Goal: Transaction & Acquisition: Obtain resource

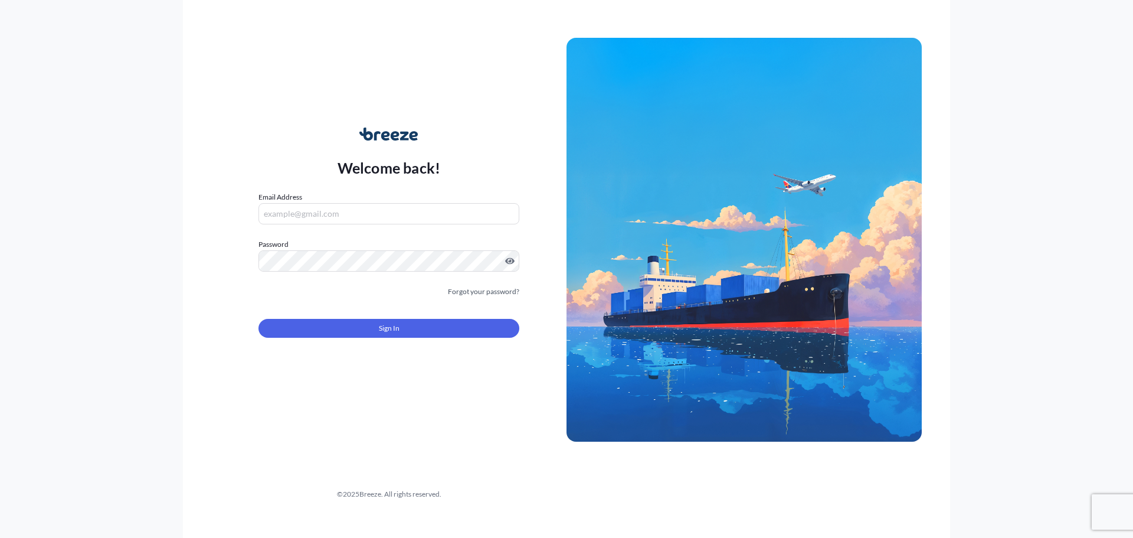
type input "[EMAIL_ADDRESS][DOMAIN_NAME]"
click at [333, 333] on button "Sign In" at bounding box center [389, 328] width 261 height 19
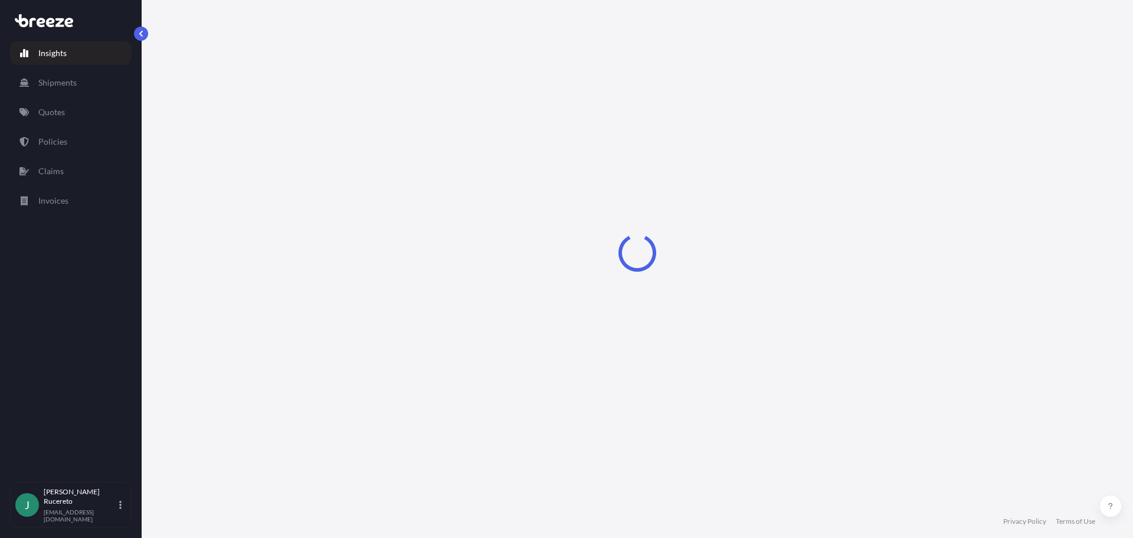
select select "2025"
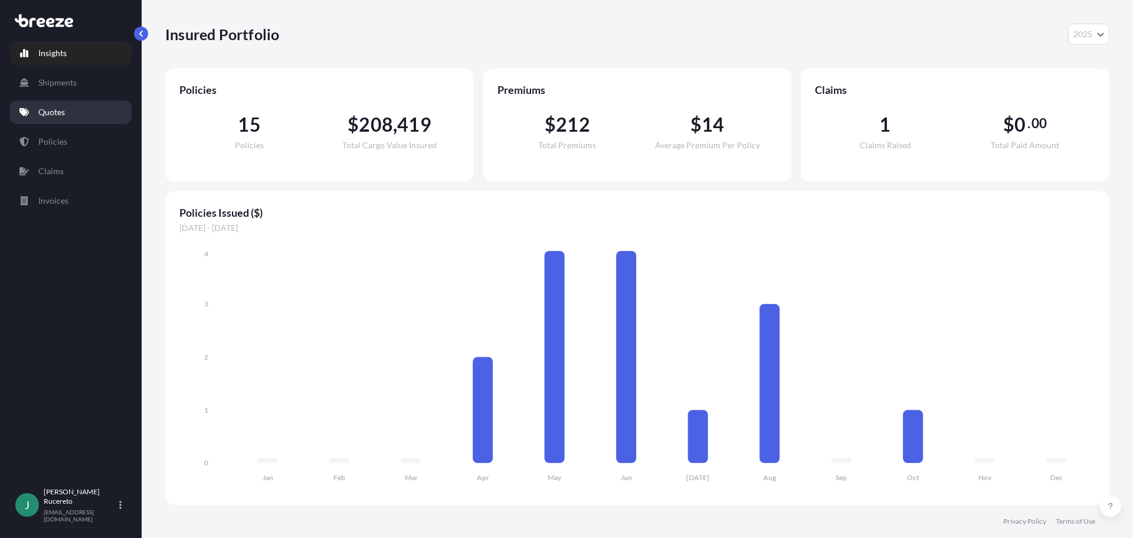
click at [54, 114] on p "Quotes" at bounding box center [51, 112] width 27 height 12
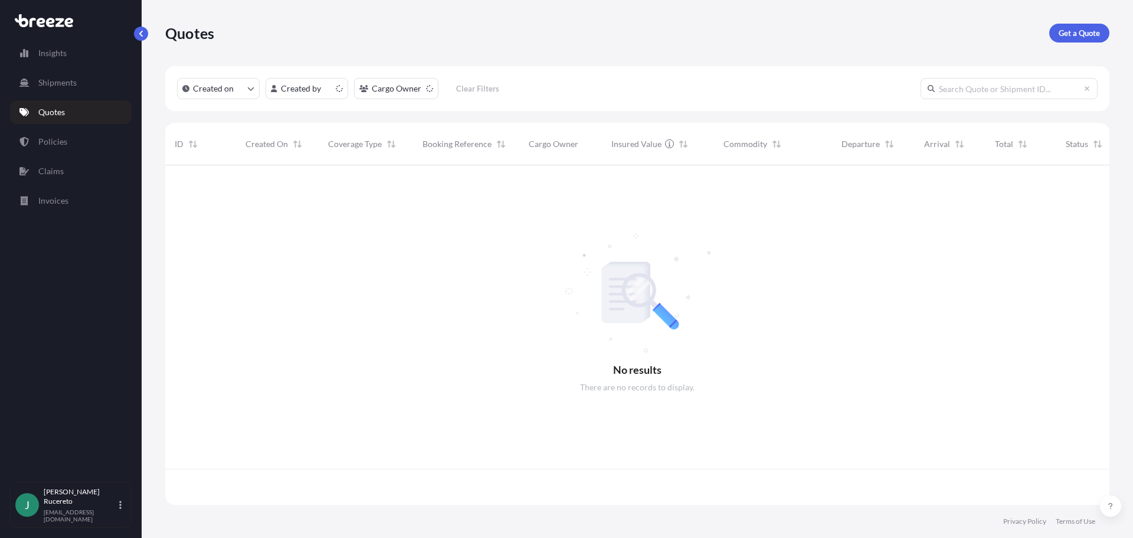
scroll to position [337, 935]
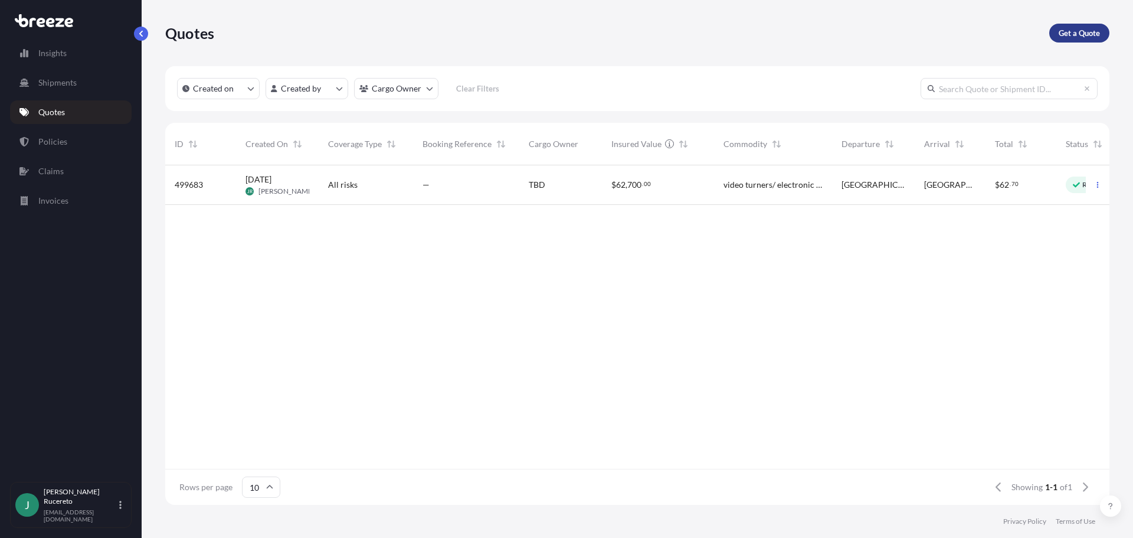
click at [1087, 30] on p "Get a Quote" at bounding box center [1079, 33] width 41 height 12
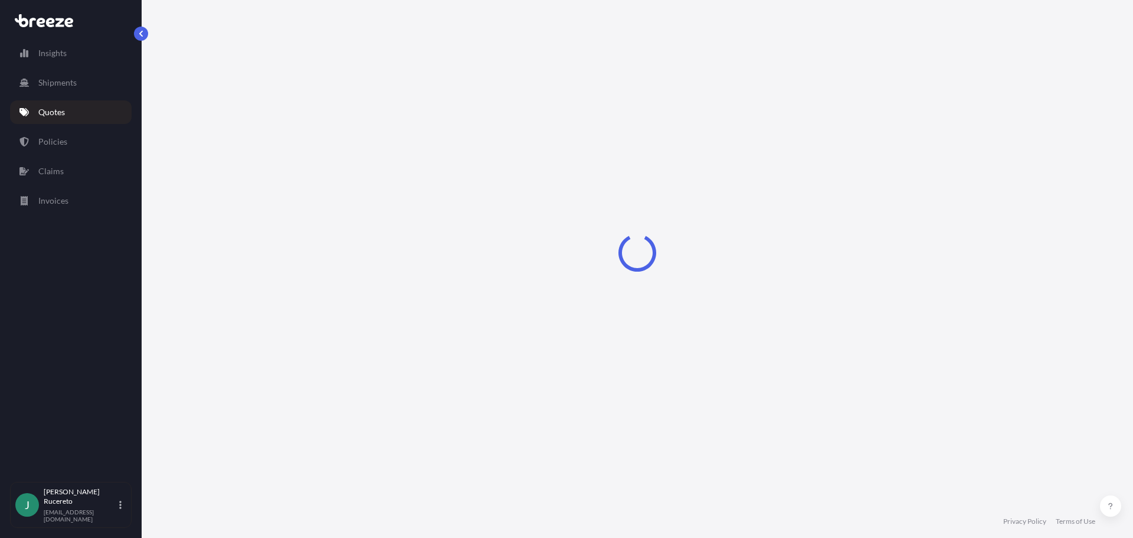
select select "Sea"
select select "1"
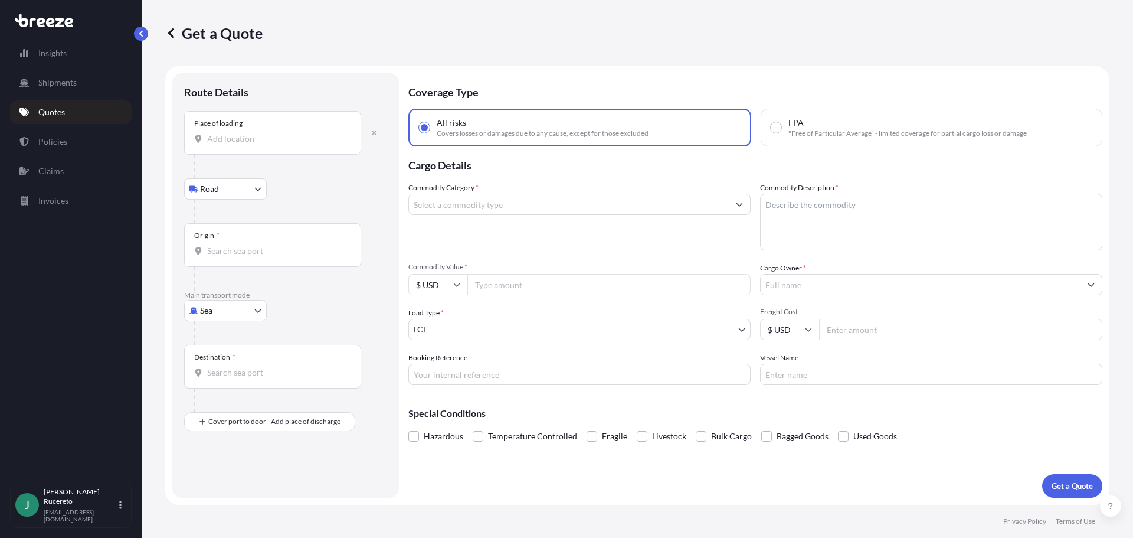
click at [206, 189] on body "Insights Shipments Quotes Policies Claims Invoices J [PERSON_NAME] [EMAIL_ADDRE…" at bounding box center [566, 269] width 1133 height 538
click at [222, 217] on span "Road" at bounding box center [216, 220] width 19 height 12
click at [250, 140] on input "Place of loading" at bounding box center [276, 139] width 139 height 12
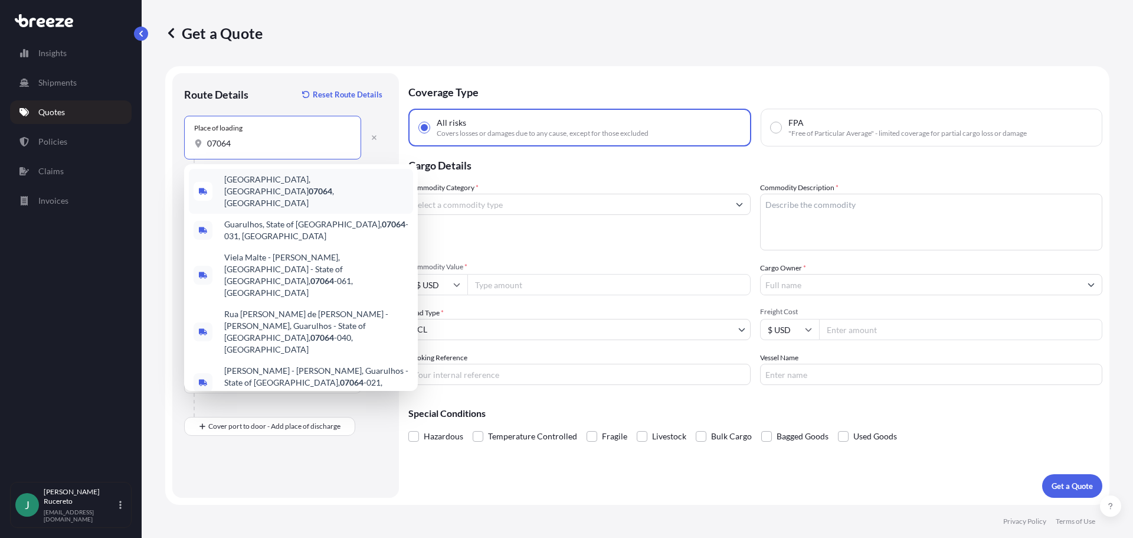
click at [263, 181] on span "[GEOGRAPHIC_DATA] , [GEOGRAPHIC_DATA]" at bounding box center [316, 191] width 184 height 35
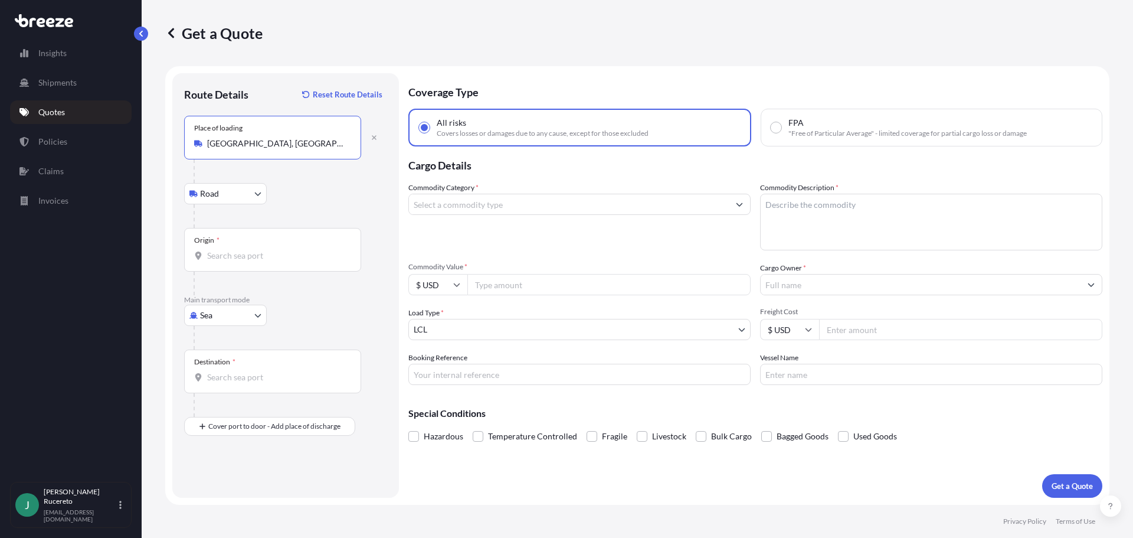
type input "[GEOGRAPHIC_DATA], [GEOGRAPHIC_DATA]"
click at [237, 387] on div "Destination *" at bounding box center [272, 371] width 177 height 44
click at [237, 383] on input "Destination *" at bounding box center [276, 377] width 139 height 12
drag, startPoint x: 242, startPoint y: 379, endPoint x: 197, endPoint y: 385, distance: 45.2
click at [198, 385] on div "Destination * 49424" at bounding box center [272, 371] width 177 height 44
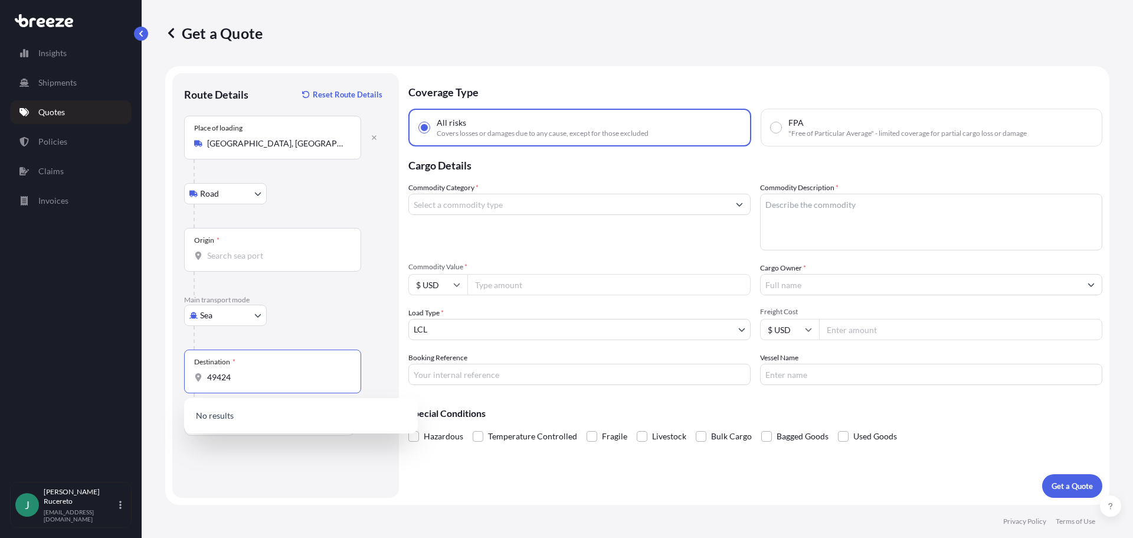
click at [227, 376] on input "49424" at bounding box center [276, 377] width 139 height 12
click at [300, 377] on input "[GEOGRAPHIC_DATA], MI 49424" at bounding box center [276, 377] width 139 height 12
type input "[GEOGRAPHIC_DATA], MI 49424"
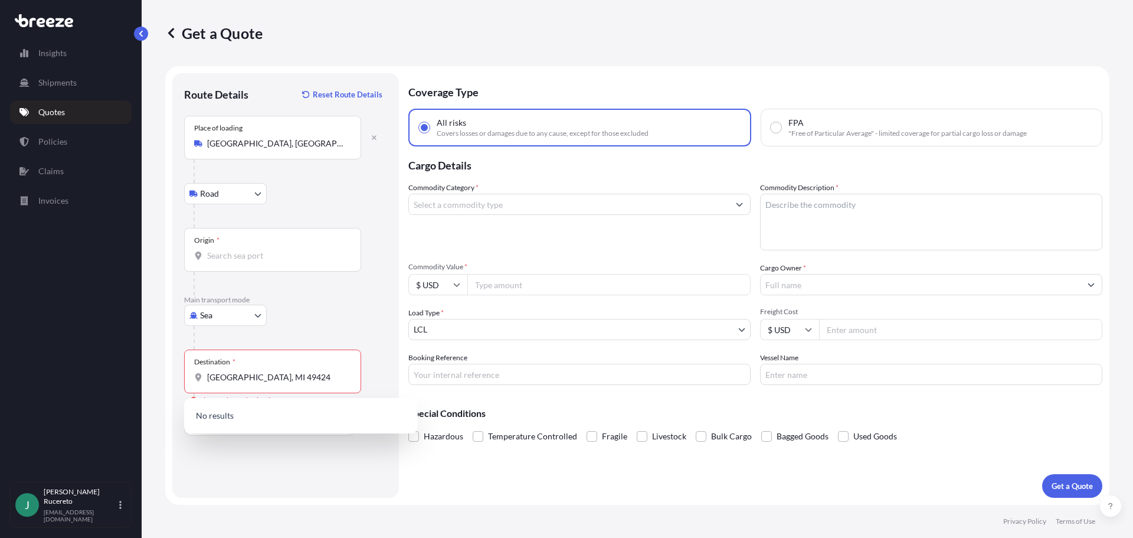
click at [382, 284] on div "Origin *" at bounding box center [285, 261] width 203 height 67
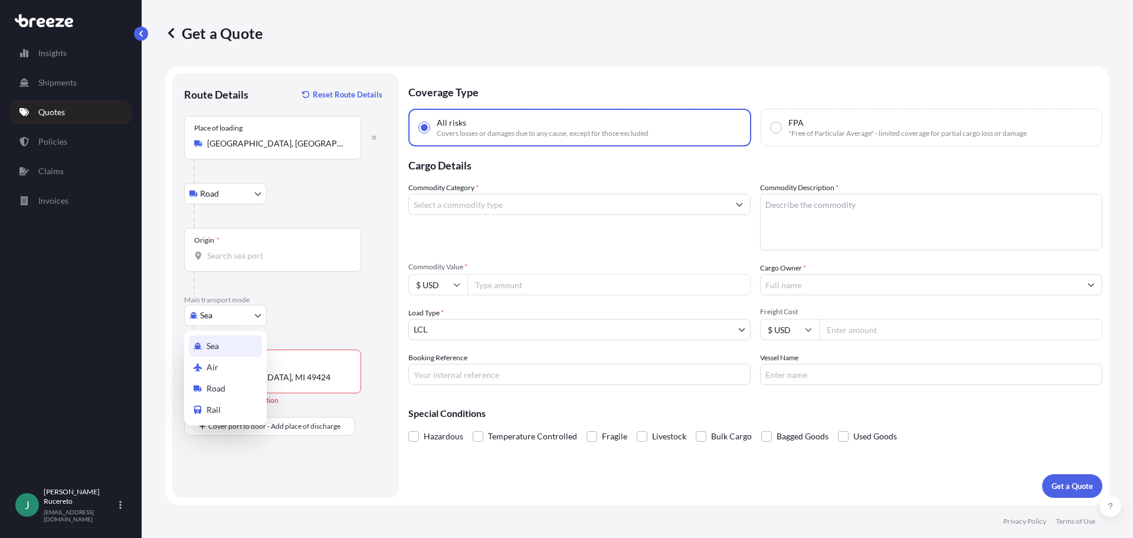
click at [244, 312] on body "Insights Shipments Quotes Policies Claims Invoices J [PERSON_NAME] [EMAIL_ADDRE…" at bounding box center [566, 269] width 1133 height 538
click at [218, 386] on span "Road" at bounding box center [216, 388] width 19 height 12
select select "Road"
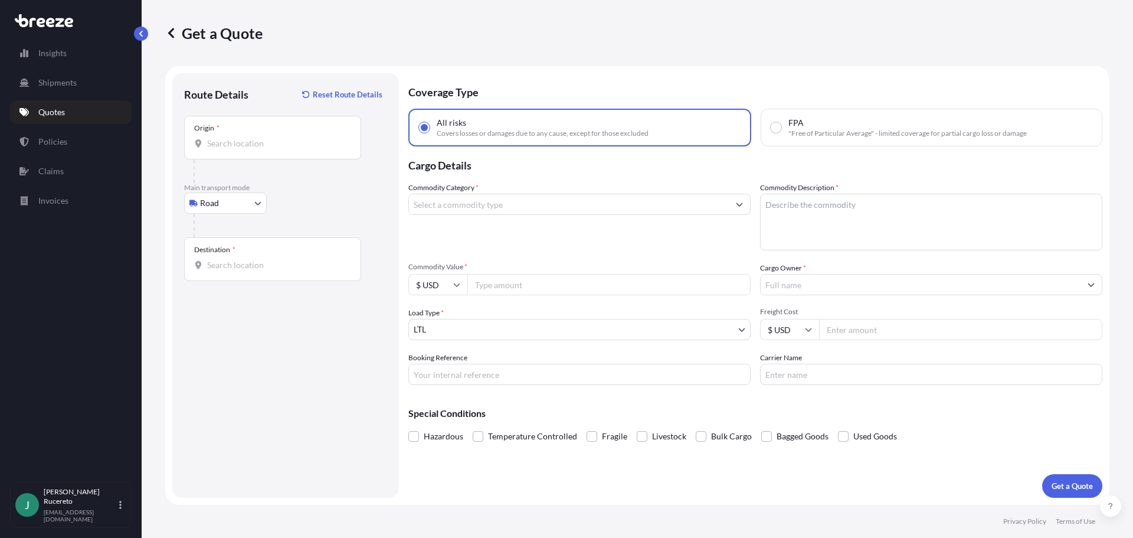
click at [360, 287] on div "Route Details Reset Route Details Place of loading Road Road Rail Origin * Main…" at bounding box center [285, 285] width 203 height 401
click at [268, 260] on input "Destination *" at bounding box center [276, 265] width 139 height 12
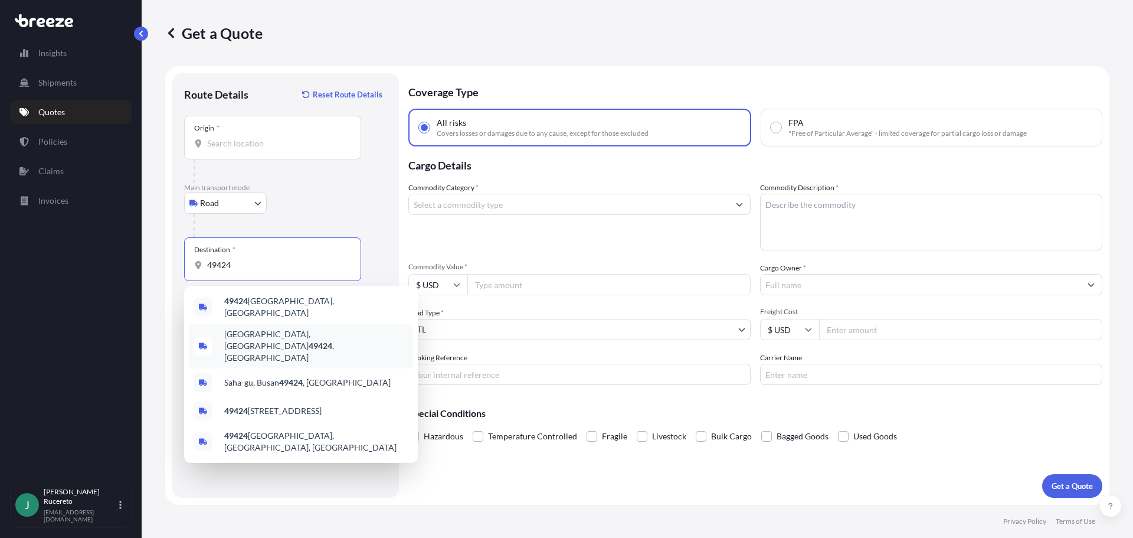
click at [250, 338] on span "[GEOGRAPHIC_DATA] , [GEOGRAPHIC_DATA]" at bounding box center [316, 345] width 184 height 35
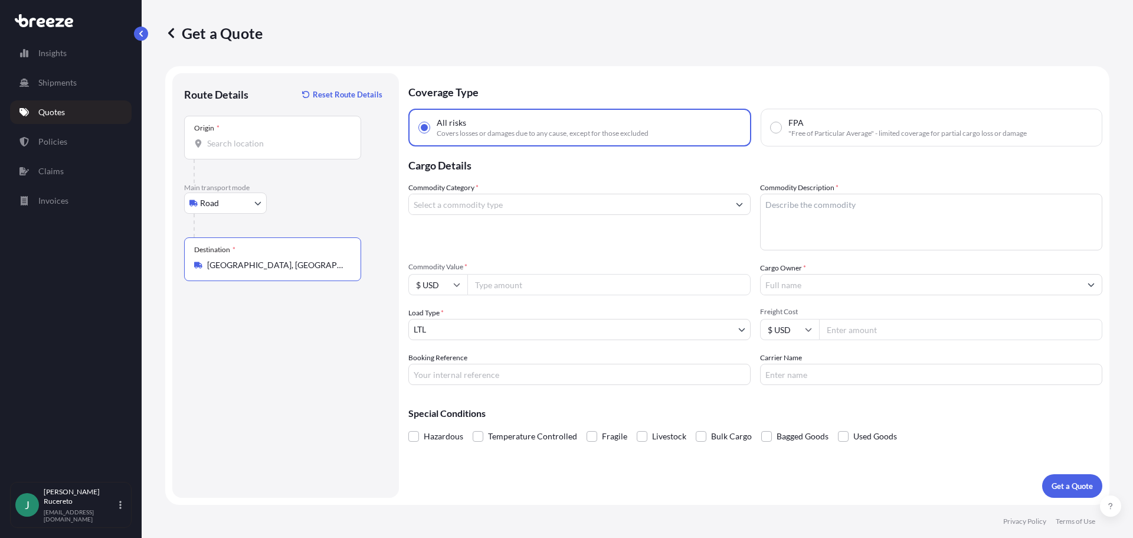
type input "[GEOGRAPHIC_DATA], [GEOGRAPHIC_DATA]"
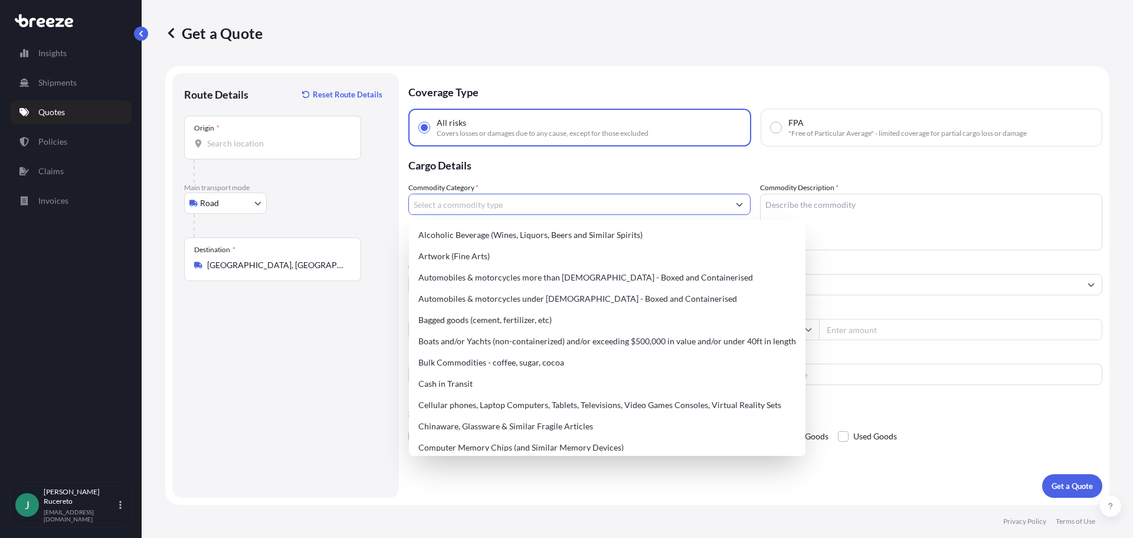
click at [489, 207] on input "Commodity Category *" at bounding box center [569, 204] width 320 height 21
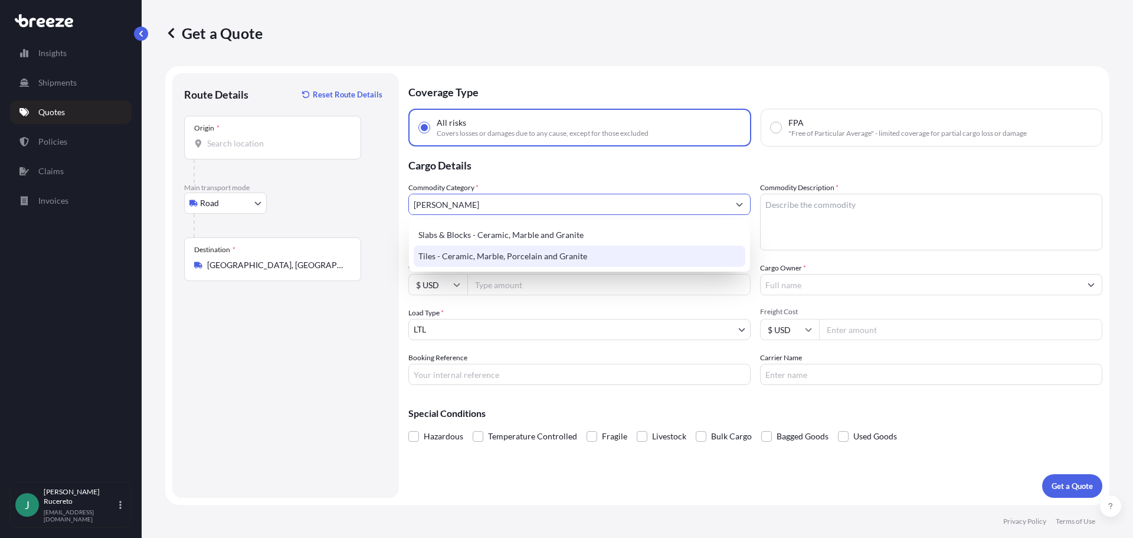
click at [499, 257] on div "Tiles - Ceramic, Marble, Porcelain and Granite" at bounding box center [580, 256] width 332 height 21
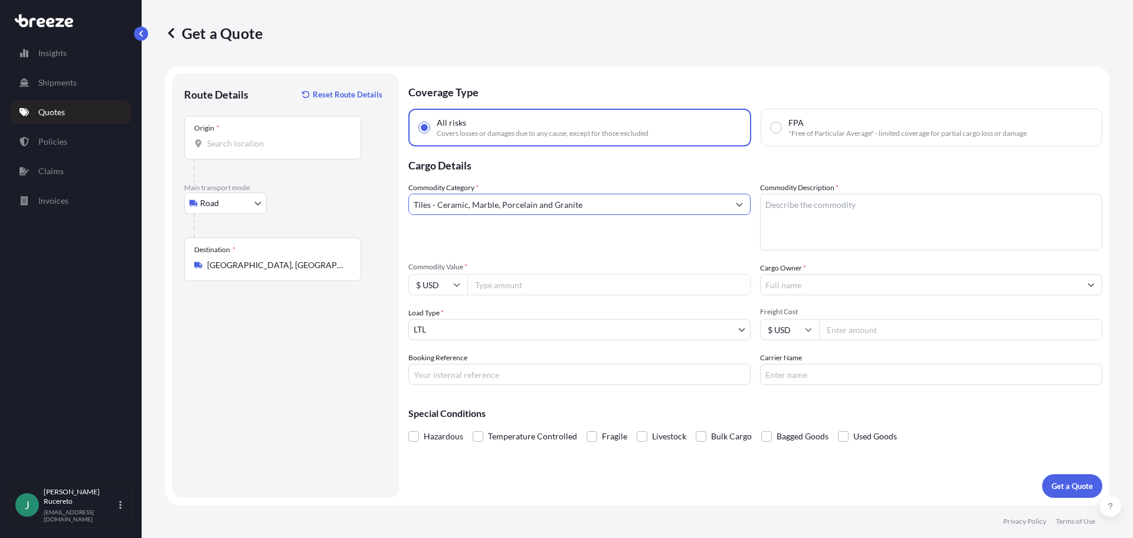
type input "Tiles - Ceramic, Marble, Porcelain and Granite"
click at [813, 207] on textarea "Commodity Description *" at bounding box center [931, 222] width 342 height 57
type textarea "ceramic tile"
click at [521, 287] on input "Commodity Value *" at bounding box center [608, 284] width 283 height 21
type input "4809.93"
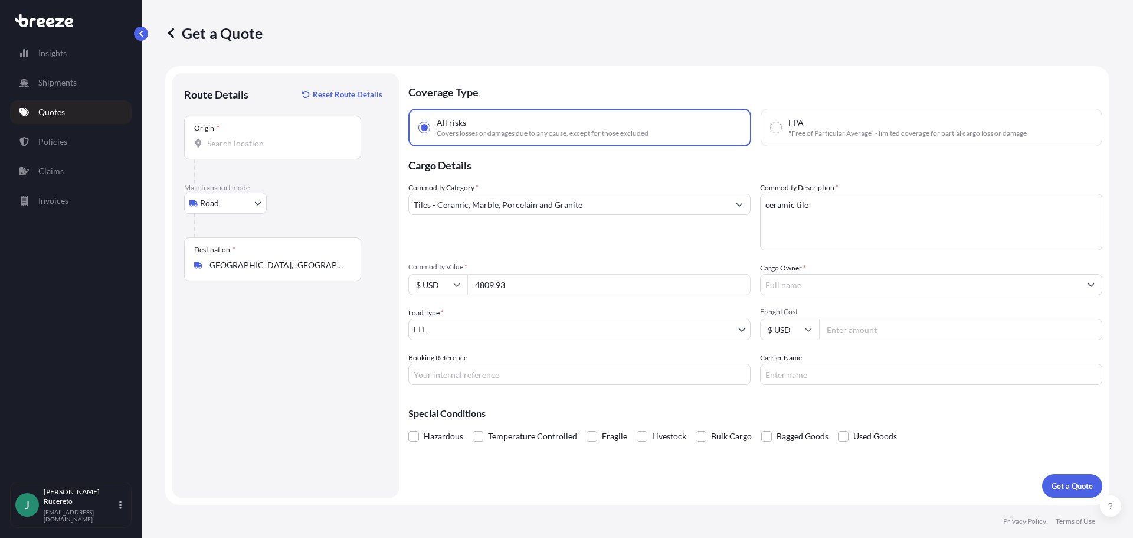
click at [800, 286] on input "Cargo Owner *" at bounding box center [921, 284] width 320 height 21
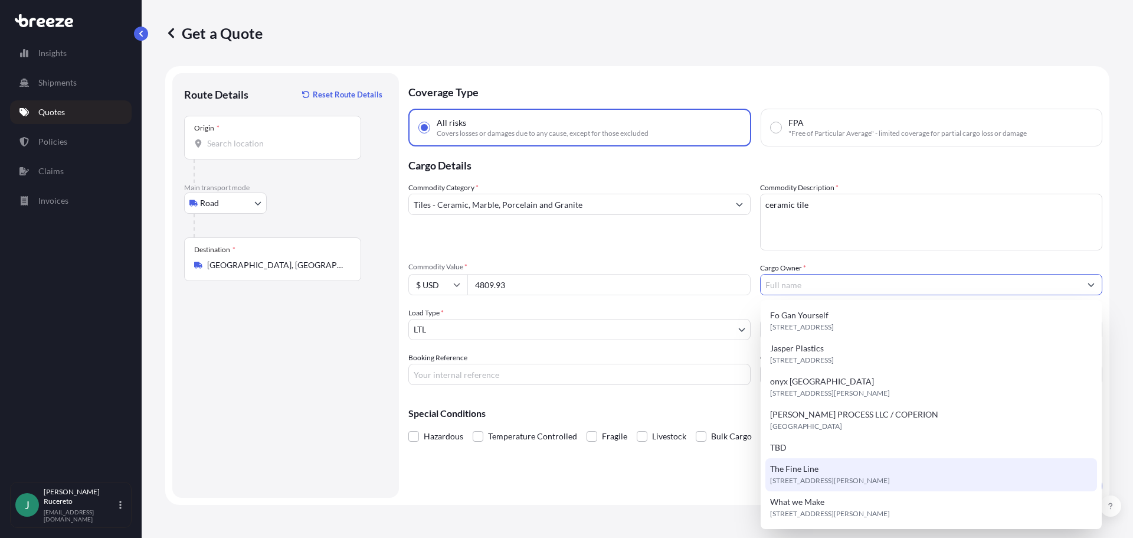
click at [796, 483] on span "[STREET_ADDRESS][PERSON_NAME]" at bounding box center [830, 481] width 120 height 12
type input "The Fine Line"
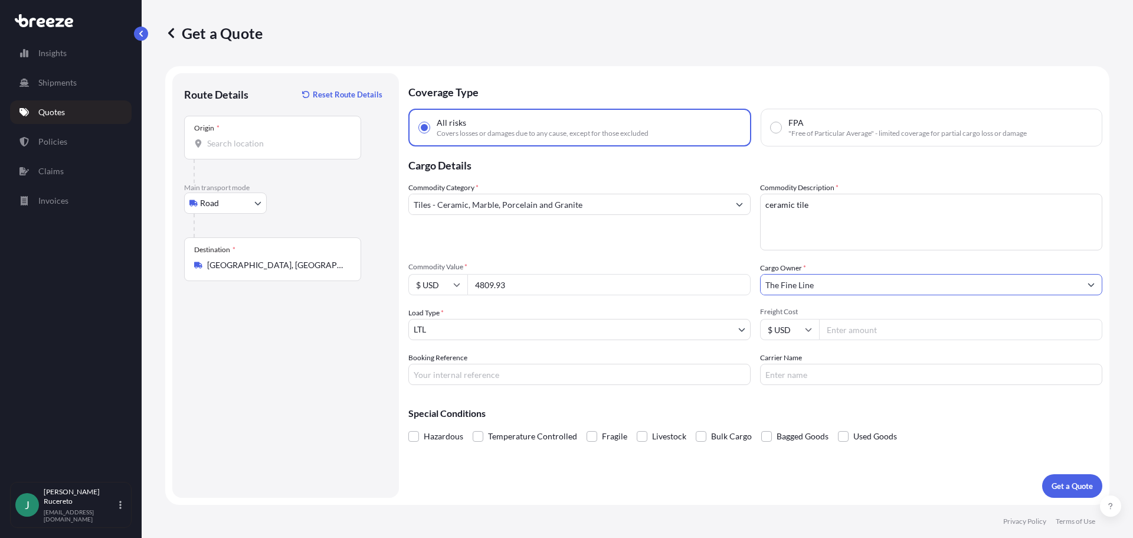
click at [854, 335] on input "Freight Cost" at bounding box center [960, 329] width 283 height 21
click at [861, 326] on input "Freight Cost" at bounding box center [960, 329] width 283 height 21
type input "370.51"
drag, startPoint x: 659, startPoint y: 349, endPoint x: 501, endPoint y: 398, distance: 165.4
click at [651, 352] on div "Commodity Category * Tiles - Ceramic, Marble, Porcelain and Granite Commodity D…" at bounding box center [755, 283] width 694 height 203
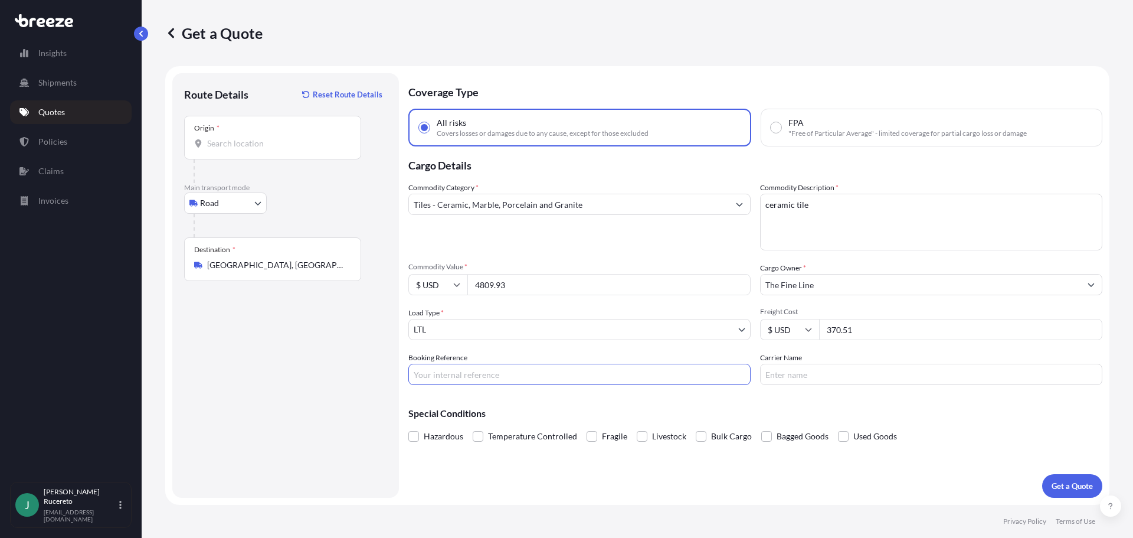
drag, startPoint x: 485, startPoint y: 371, endPoint x: 462, endPoint y: 368, distance: 23.8
click at [485, 371] on input "Booking Reference" at bounding box center [579, 374] width 342 height 21
drag, startPoint x: 493, startPoint y: 387, endPoint x: 493, endPoint y: 381, distance: 5.9
click at [493, 386] on div "Coverage Type All risks Covers losses or damages due to any cause, except for t…" at bounding box center [755, 285] width 694 height 424
click at [493, 381] on input "Booking Reference" at bounding box center [579, 374] width 342 height 21
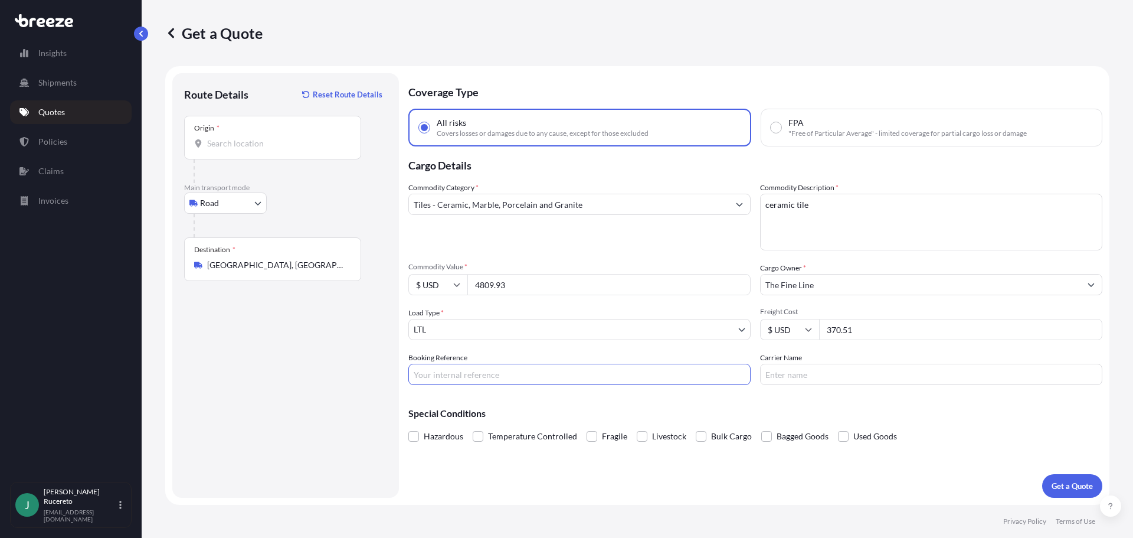
paste input "125568936"
type input "125568936"
drag, startPoint x: 644, startPoint y: 400, endPoint x: 689, endPoint y: 394, distance: 45.3
click at [675, 395] on div "Special Conditions Hazardous Temperature Controlled Fragile Livestock Bulk Carg…" at bounding box center [755, 419] width 694 height 51
click at [834, 376] on input "Carrier Name" at bounding box center [931, 374] width 342 height 21
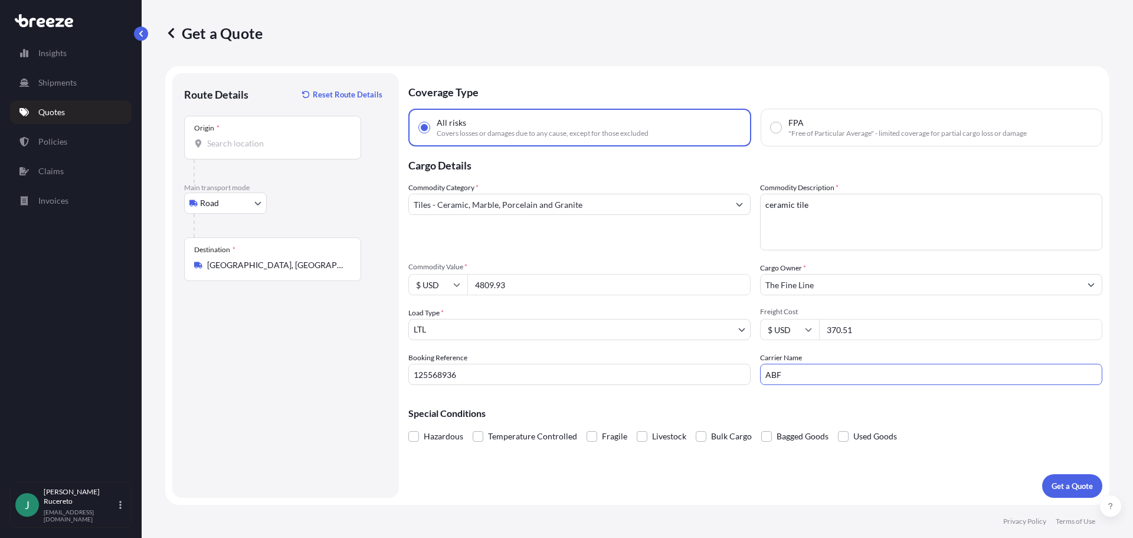
type input "ABF Freight"
click at [1069, 483] on p "Get a Quote" at bounding box center [1072, 486] width 41 height 12
click at [247, 148] on input "Origin * Please select an origin" at bounding box center [276, 144] width 139 height 12
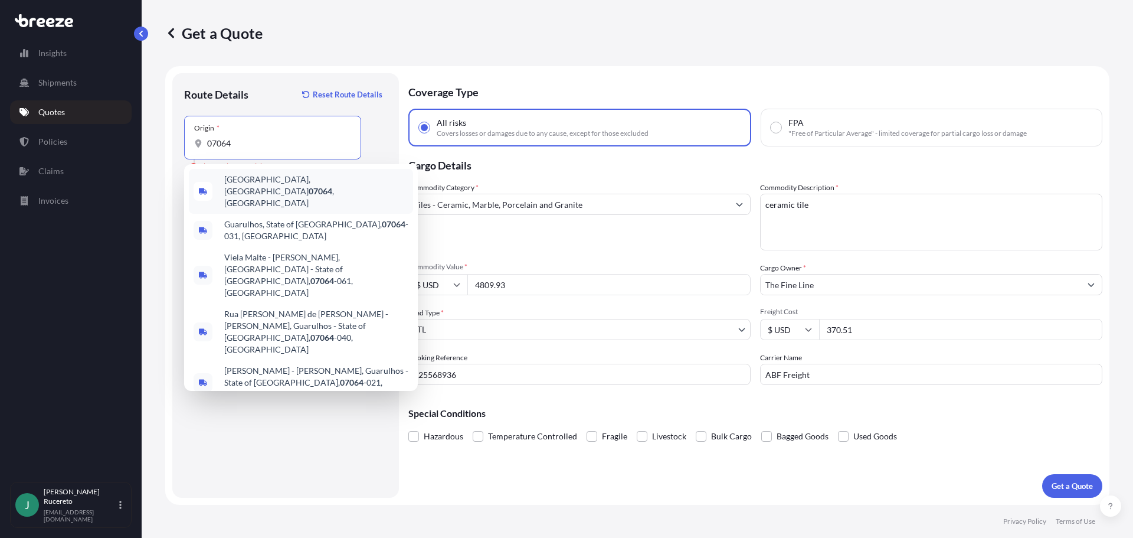
click at [265, 186] on span "[GEOGRAPHIC_DATA] , [GEOGRAPHIC_DATA]" at bounding box center [316, 191] width 184 height 35
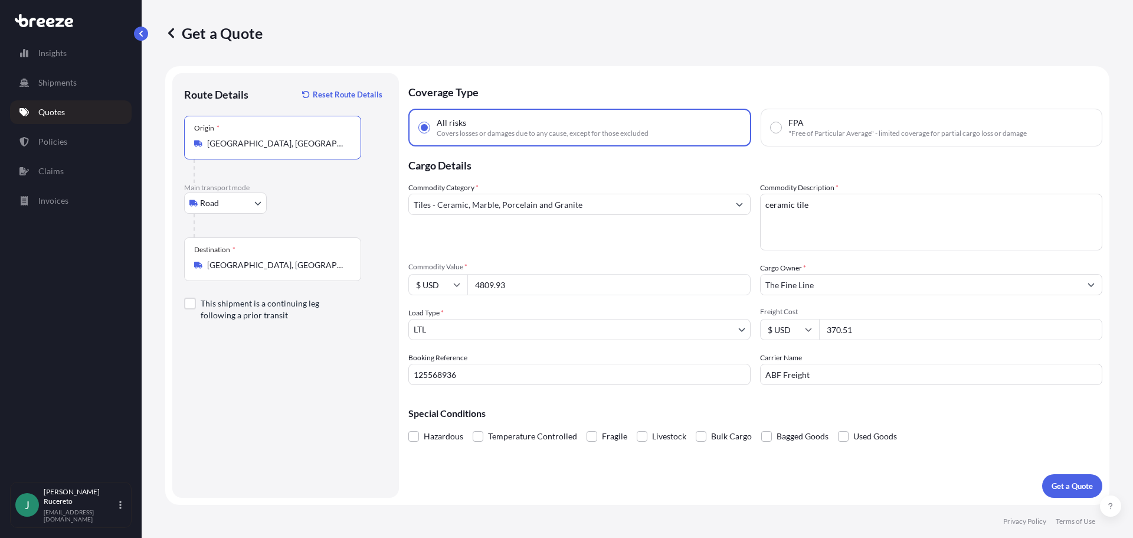
type input "[GEOGRAPHIC_DATA], [GEOGRAPHIC_DATA]"
drag, startPoint x: 257, startPoint y: 384, endPoint x: 420, endPoint y: 395, distance: 163.3
click at [262, 384] on div "Route Details Reset Route Details Place of loading Road Road Rail Origin * [GEO…" at bounding box center [285, 285] width 203 height 401
click at [1062, 491] on p "Get a Quote" at bounding box center [1072, 486] width 41 height 12
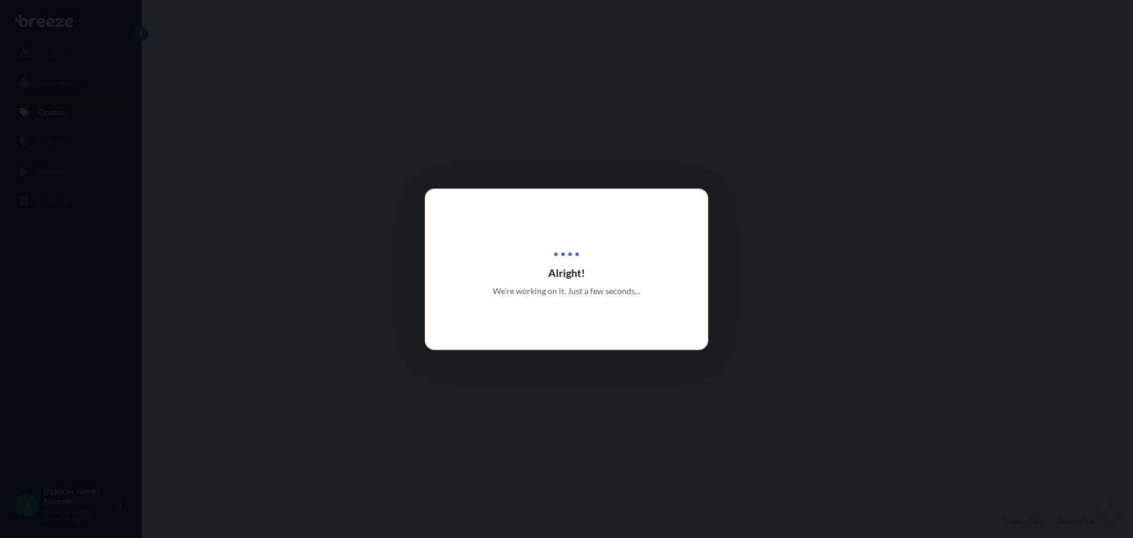
select select "Road"
select select "1"
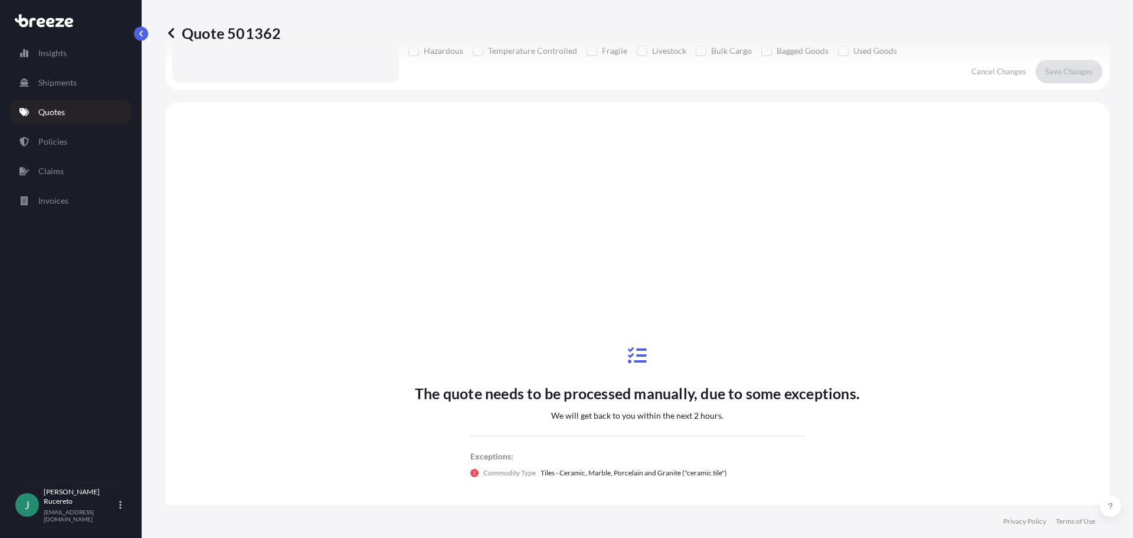
scroll to position [428, 0]
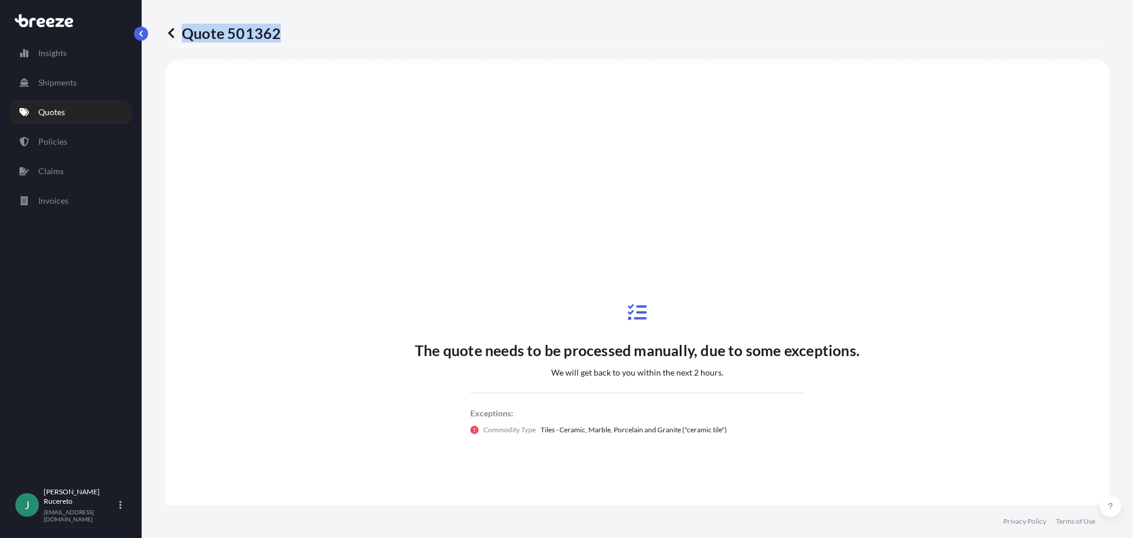
drag, startPoint x: 428, startPoint y: 43, endPoint x: 403, endPoint y: 22, distance: 33.1
click at [427, 39] on div "Quote 501362" at bounding box center [637, 33] width 944 height 66
drag, startPoint x: 523, startPoint y: 69, endPoint x: 14, endPoint y: 50, distance: 509.7
click at [510, 61] on div "Quote 501362 Route Details Place of loading Road Road Rail Origin * [GEOGRAPHIC…" at bounding box center [638, 252] width 992 height 505
